Goal: Download file/media

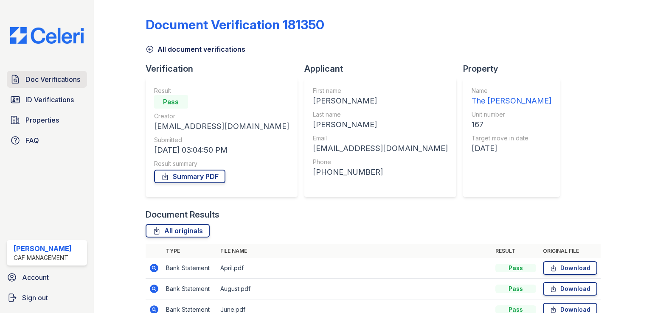
click at [81, 78] on link "Doc Verifications" at bounding box center [47, 79] width 80 height 17
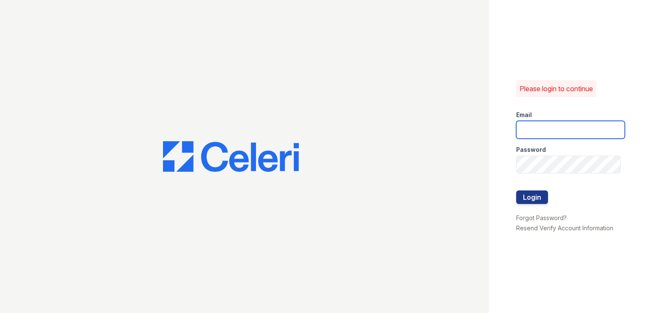
type input "kimberly.am@cafmanagement.com"
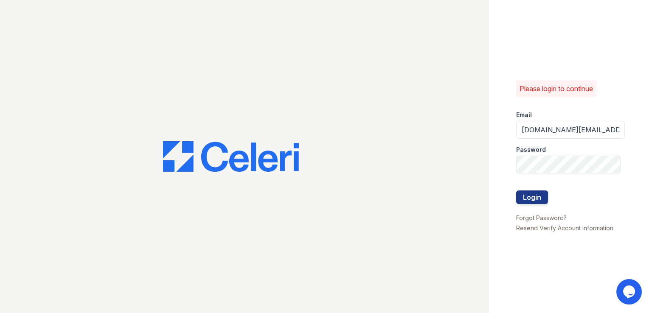
click at [530, 204] on div at bounding box center [570, 208] width 109 height 8
click at [530, 200] on button "Login" at bounding box center [532, 197] width 32 height 14
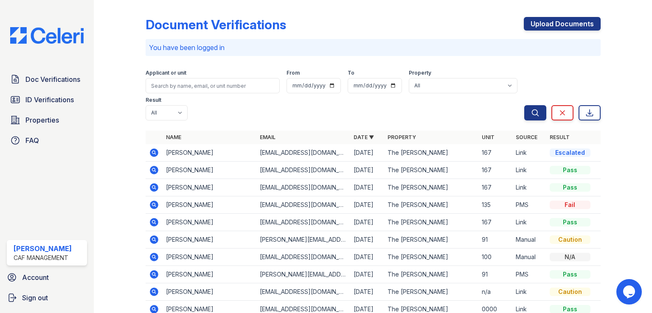
click at [157, 154] on icon at bounding box center [154, 152] width 8 height 8
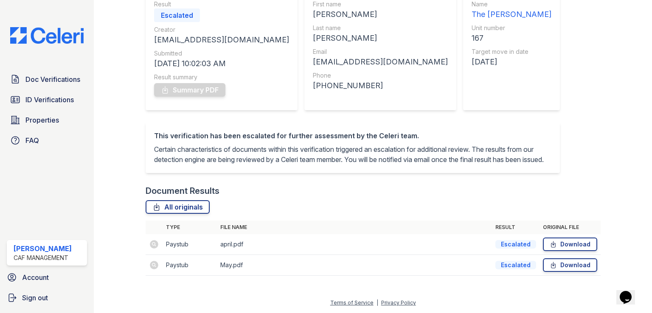
scroll to position [97, 0]
click at [157, 244] on td at bounding box center [154, 244] width 17 height 21
click at [212, 241] on td "Paystub" at bounding box center [189, 244] width 54 height 21
click at [222, 265] on td "May.pdf" at bounding box center [354, 265] width 275 height 21
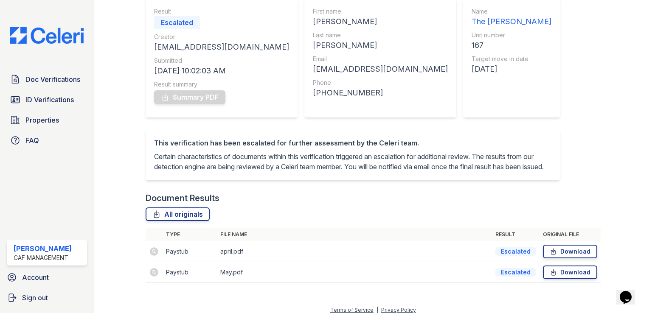
scroll to position [85, 0]
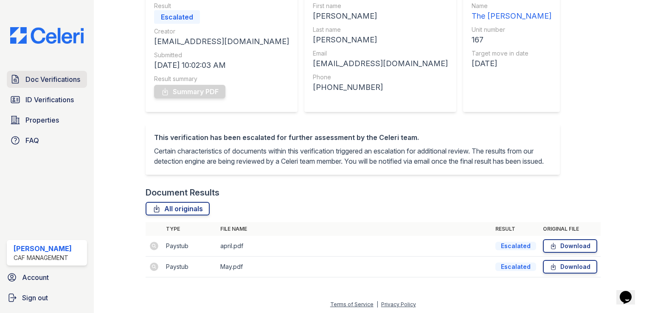
click at [57, 76] on span "Doc Verifications" at bounding box center [52, 79] width 55 height 10
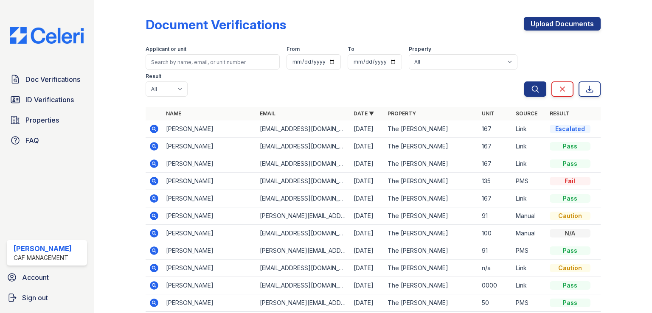
click at [151, 129] on icon at bounding box center [154, 129] width 10 height 10
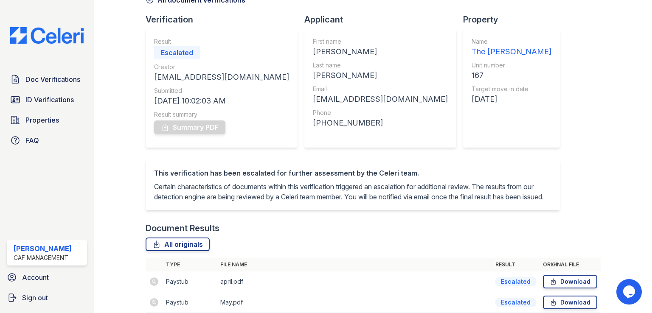
scroll to position [97, 0]
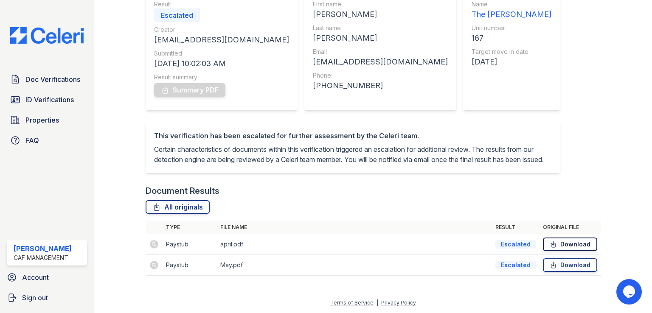
click at [579, 239] on link "Download" at bounding box center [570, 245] width 54 height 14
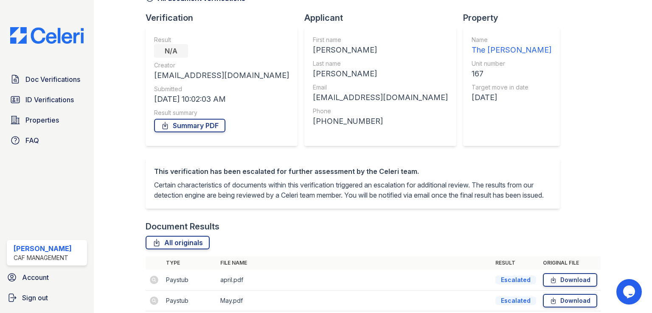
scroll to position [0, 0]
